Goal: Information Seeking & Learning: Learn about a topic

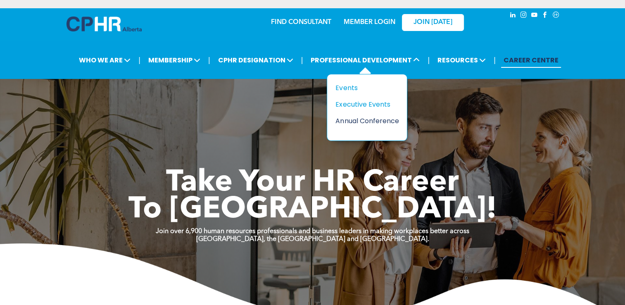
click at [344, 116] on div "Annual Conference" at bounding box center [363, 121] width 57 height 10
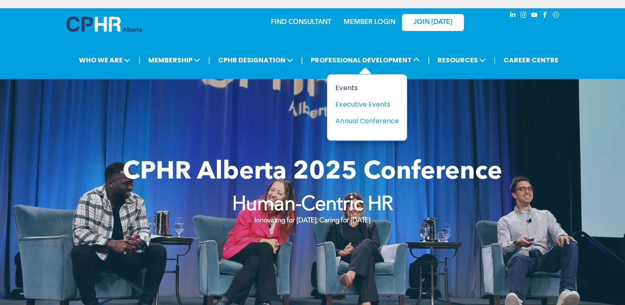
click at [349, 85] on div "Events" at bounding box center [363, 88] width 57 height 10
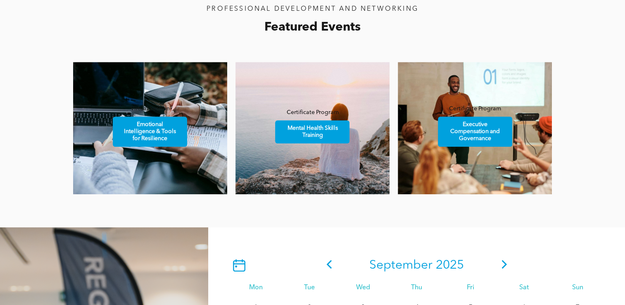
scroll to position [511, 0]
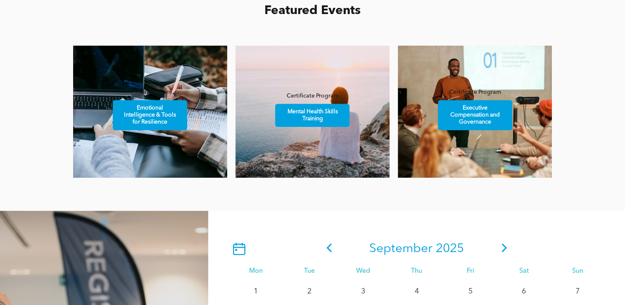
click at [504, 242] on span at bounding box center [504, 248] width 12 height 15
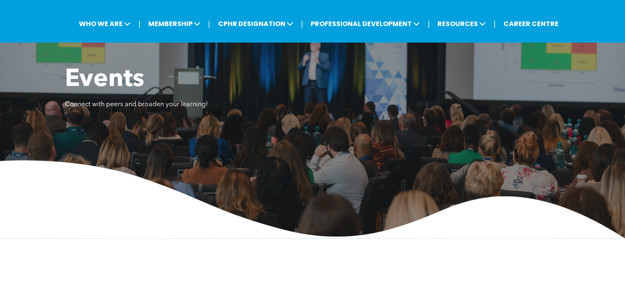
scroll to position [0, 0]
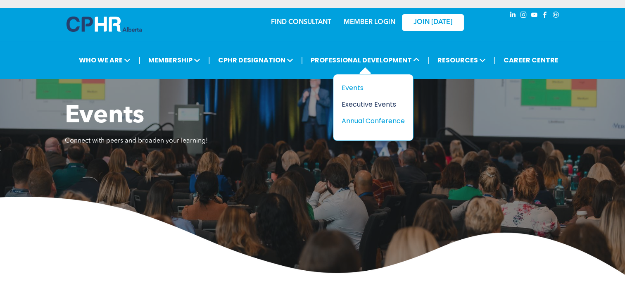
click at [368, 107] on div "Executive Events" at bounding box center [370, 104] width 57 height 10
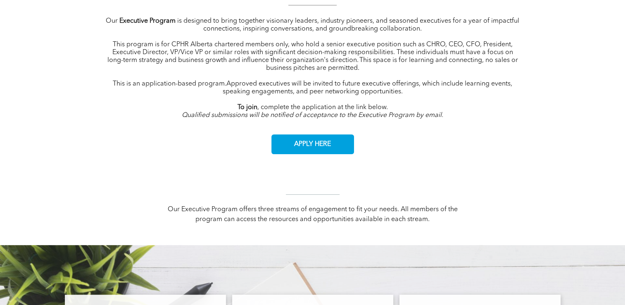
scroll to position [378, 0]
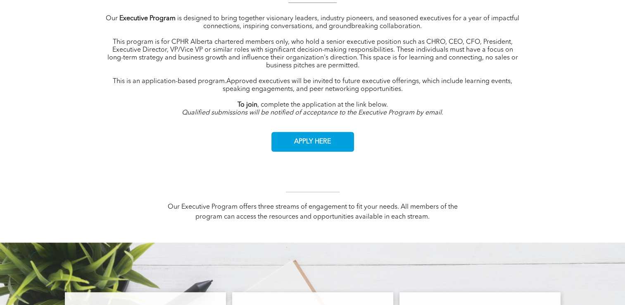
click at [368, 107] on span ", complete the application at the link below." at bounding box center [322, 105] width 131 height 7
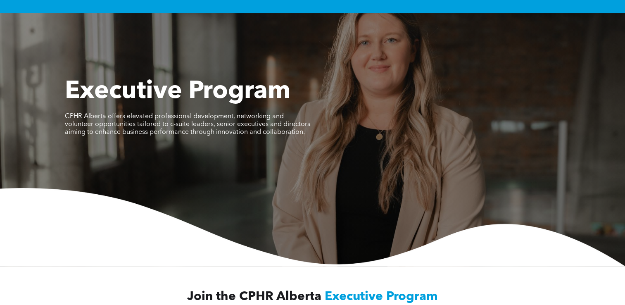
scroll to position [0, 0]
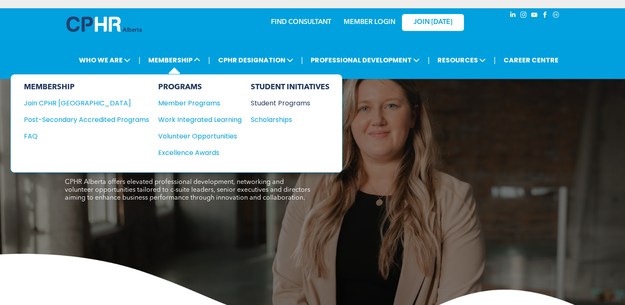
click at [274, 104] on div "Student Programs" at bounding box center [286, 103] width 71 height 10
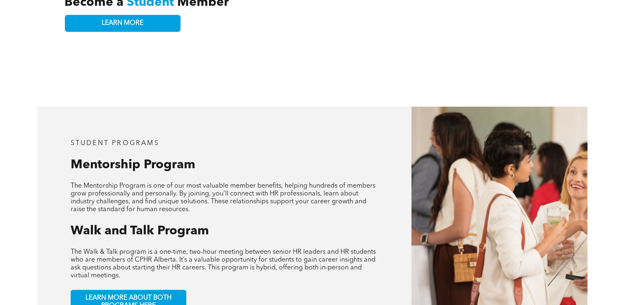
scroll to position [413, 0]
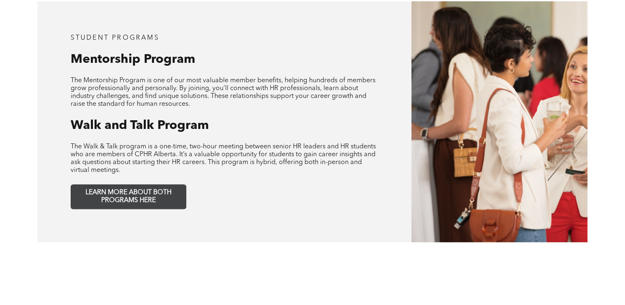
click at [154, 189] on span "LEARN MORE ABOUT BOTH PROGRAMS HERE" at bounding box center [128, 197] width 109 height 16
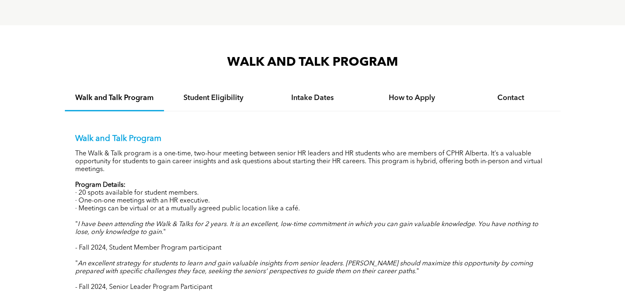
scroll to position [826, 0]
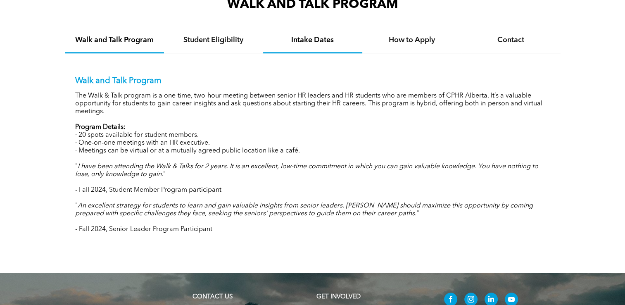
click at [345, 42] on h4 "Intake Dates" at bounding box center [313, 40] width 84 height 9
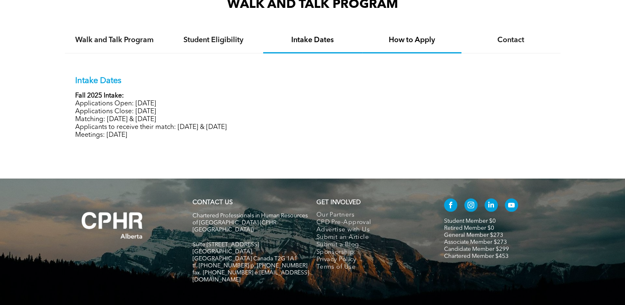
click at [413, 45] on div "How to Apply" at bounding box center [411, 40] width 99 height 25
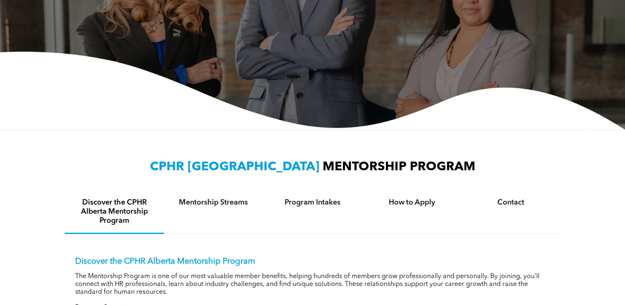
scroll to position [0, 0]
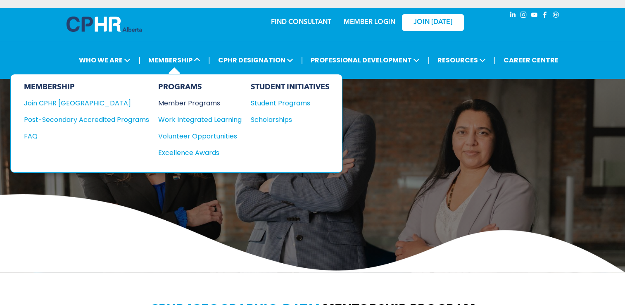
click at [175, 105] on div "Member Programs" at bounding box center [195, 103] width 75 height 10
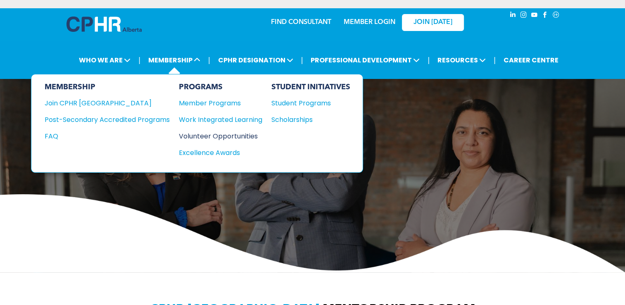
click at [203, 131] on div "Volunteer Opportunities" at bounding box center [216, 136] width 75 height 10
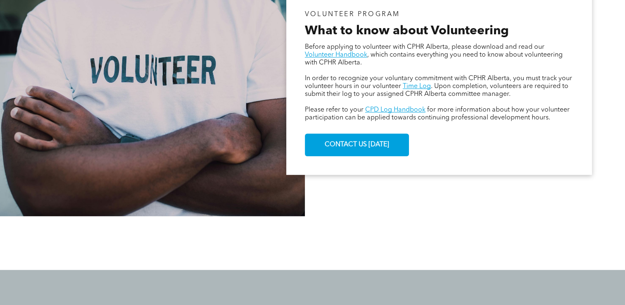
scroll to position [743, 0]
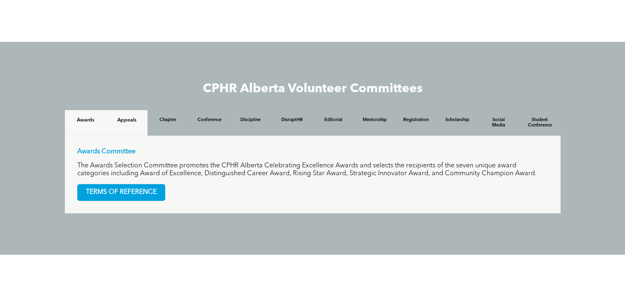
click at [140, 122] on div "Appeals" at bounding box center [126, 123] width 41 height 26
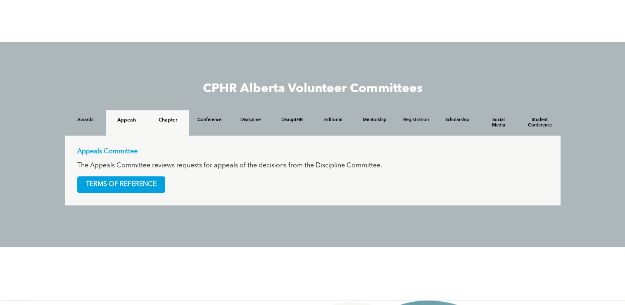
click at [161, 122] on h4 "Chapter" at bounding box center [168, 120] width 26 height 6
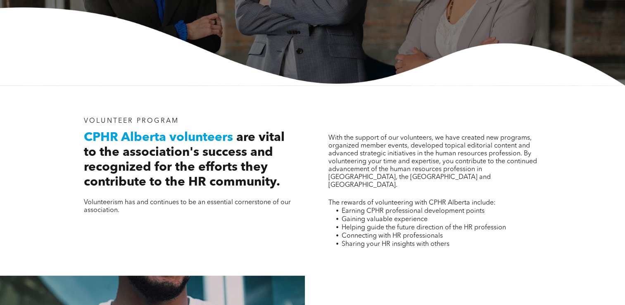
scroll to position [0, 0]
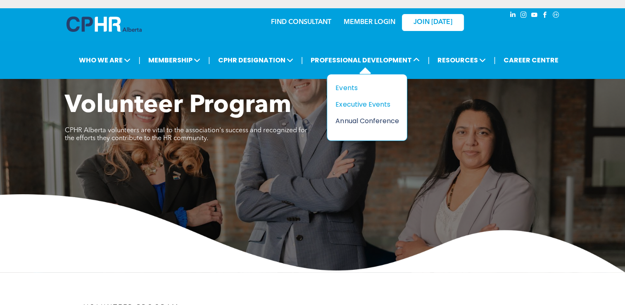
click at [346, 116] on div "Annual Conference" at bounding box center [363, 121] width 57 height 10
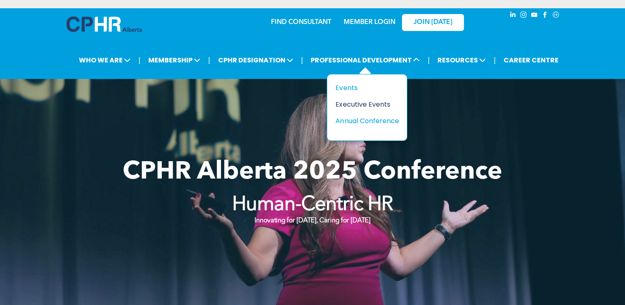
click at [347, 99] on div "Executive Events" at bounding box center [363, 104] width 57 height 10
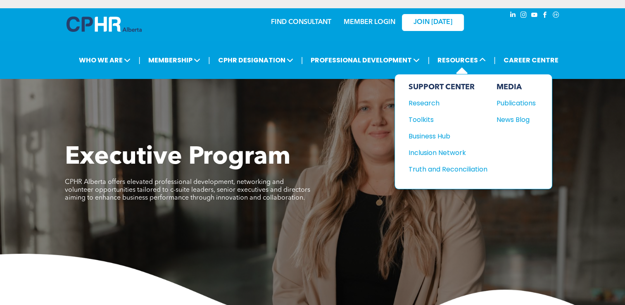
click at [505, 110] on div "MEDIA Publications News Blog" at bounding box center [515, 132] width 39 height 98
click at [505, 115] on div "News Blog" at bounding box center [514, 119] width 36 height 10
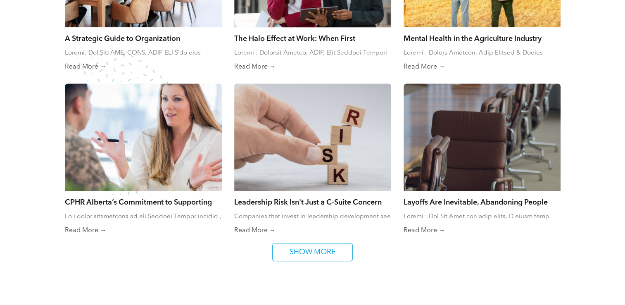
scroll to position [537, 0]
